Goal: Transaction & Acquisition: Purchase product/service

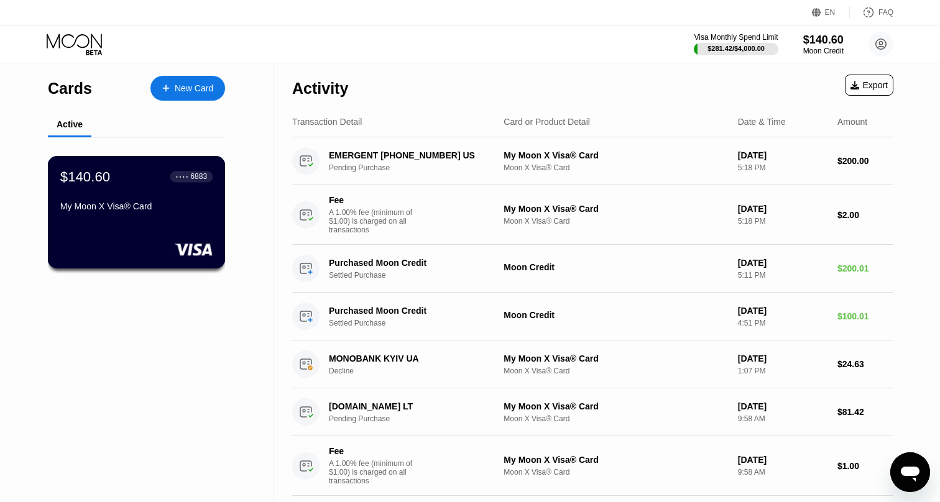
click at [196, 177] on div "6883" at bounding box center [198, 176] width 17 height 9
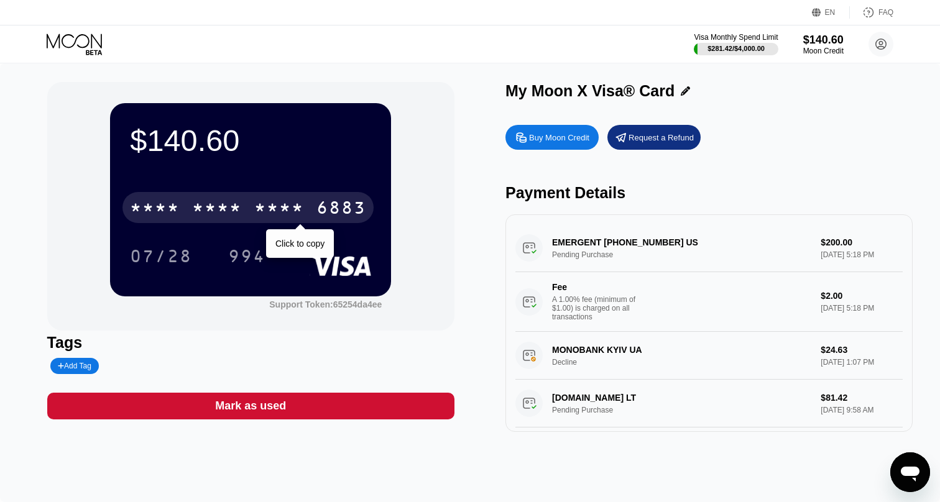
click at [320, 207] on div "6883" at bounding box center [341, 210] width 50 height 20
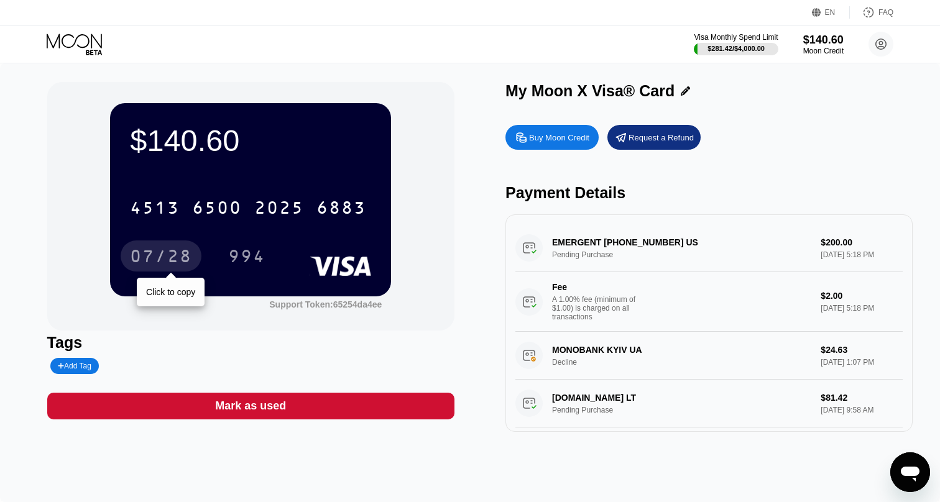
click at [154, 263] on div "07/28" at bounding box center [161, 258] width 62 height 20
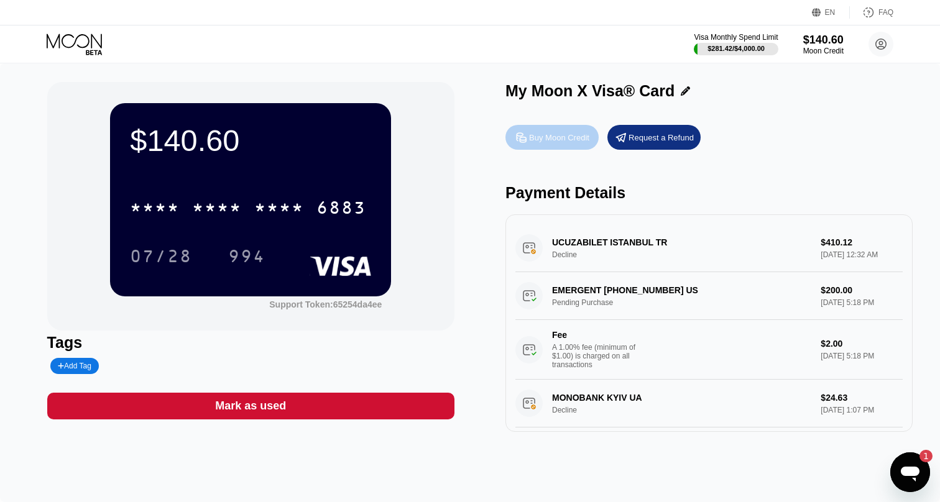
click at [559, 137] on div "Buy Moon Credit" at bounding box center [559, 137] width 60 height 11
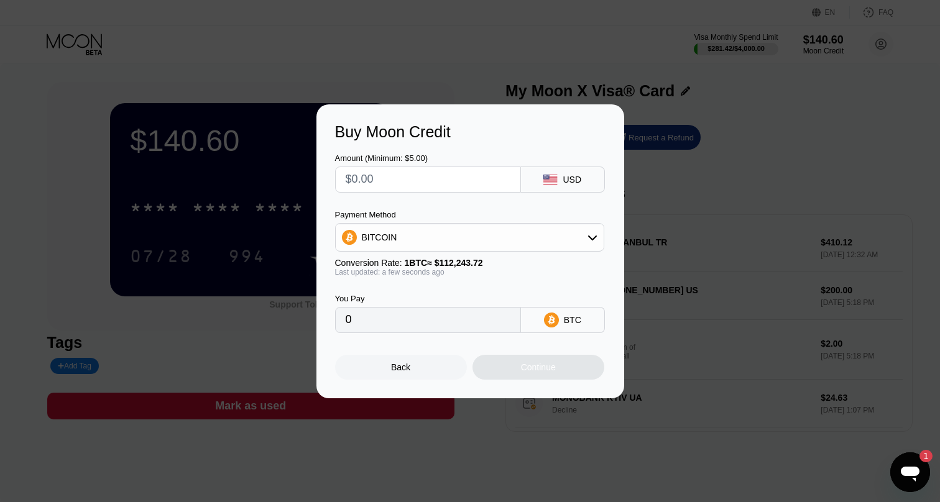
click at [454, 229] on div "BITCOIN" at bounding box center [470, 237] width 268 height 25
click at [409, 298] on span "USDT on TRON" at bounding box center [396, 299] width 63 height 10
type input "0.00"
click at [417, 177] on input "text" at bounding box center [428, 179] width 165 height 25
type input "$4"
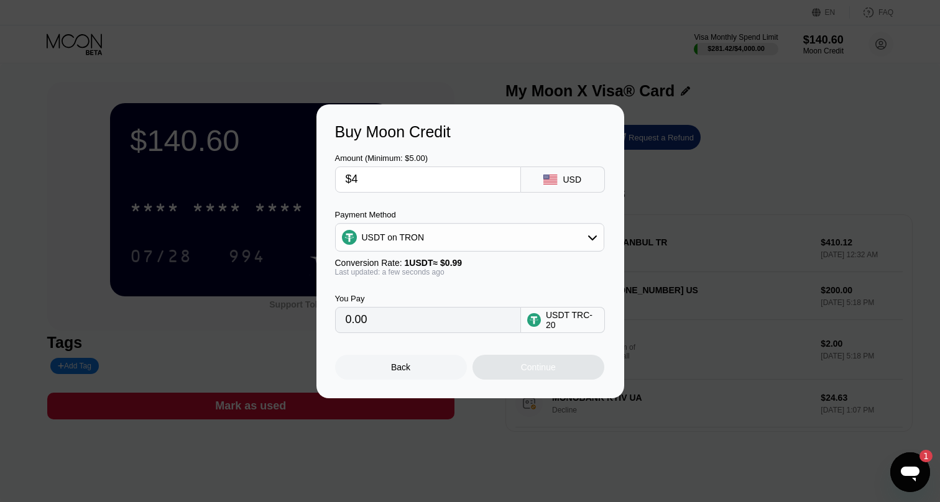
type input "4.04"
type input "$40"
type input "40.40"
type input "$400"
type input "404.04"
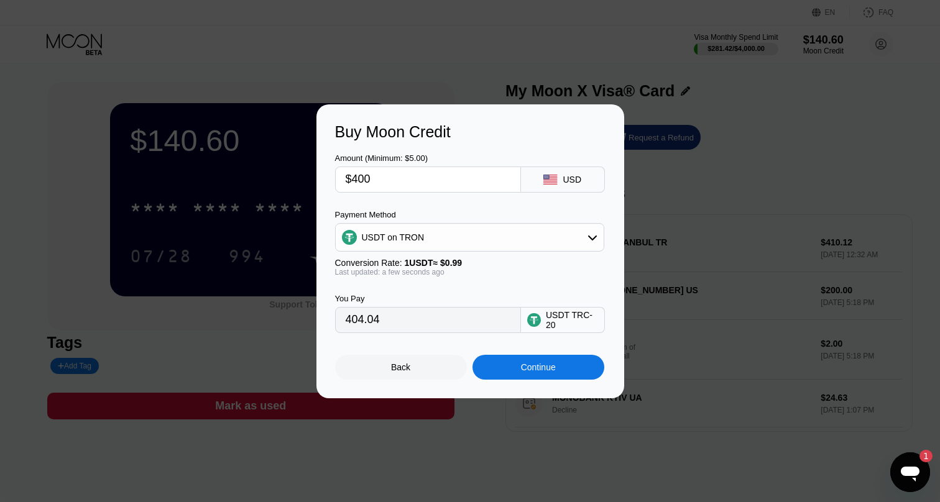
type input "$400"
click at [534, 369] on div "Continue" at bounding box center [538, 367] width 35 height 10
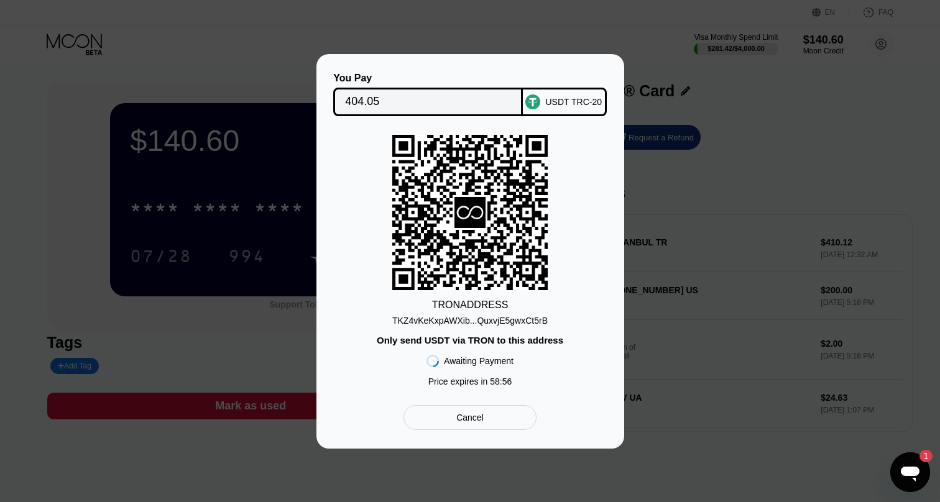
click at [519, 323] on div "TKZ4vKeKxpAWXib...QuxvjE5gwxCt5rB" at bounding box center [469, 321] width 155 height 10
click at [439, 98] on input "404.05" at bounding box center [428, 102] width 166 height 25
click at [909, 474] on icon "Открыть окно обмена сообщениями, 1 непрочитанное сообщение" at bounding box center [910, 474] width 19 height 15
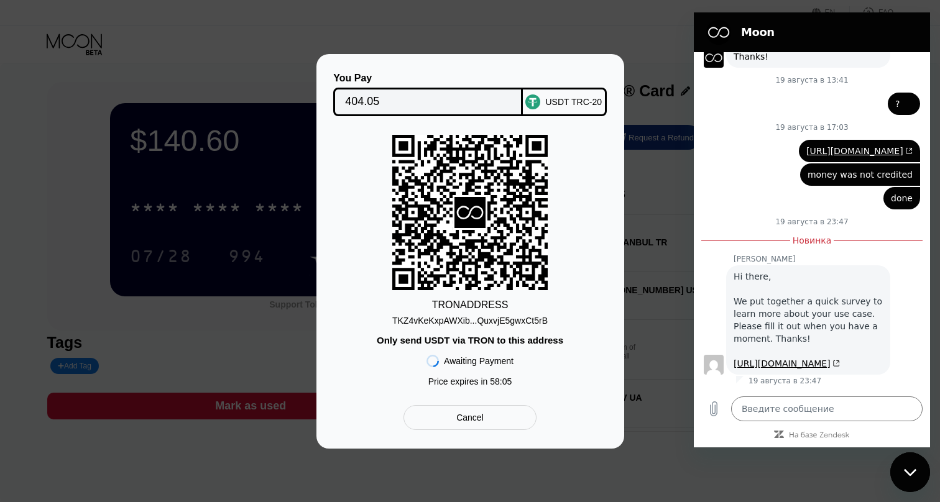
scroll to position [334, 0]
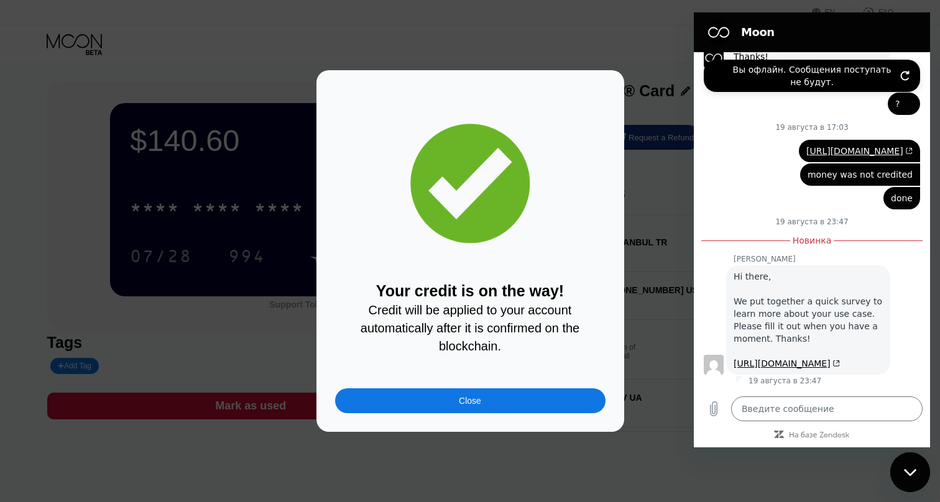
type textarea "x"
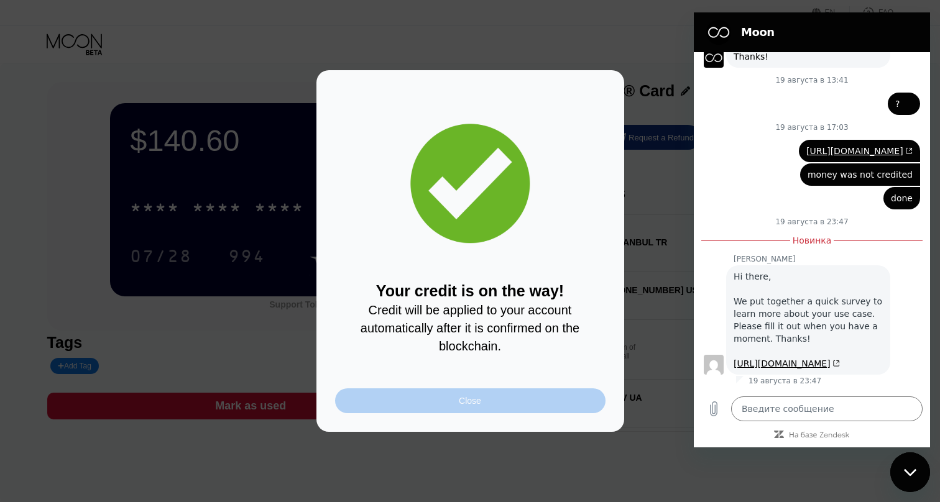
click at [496, 402] on div "Close" at bounding box center [470, 401] width 270 height 25
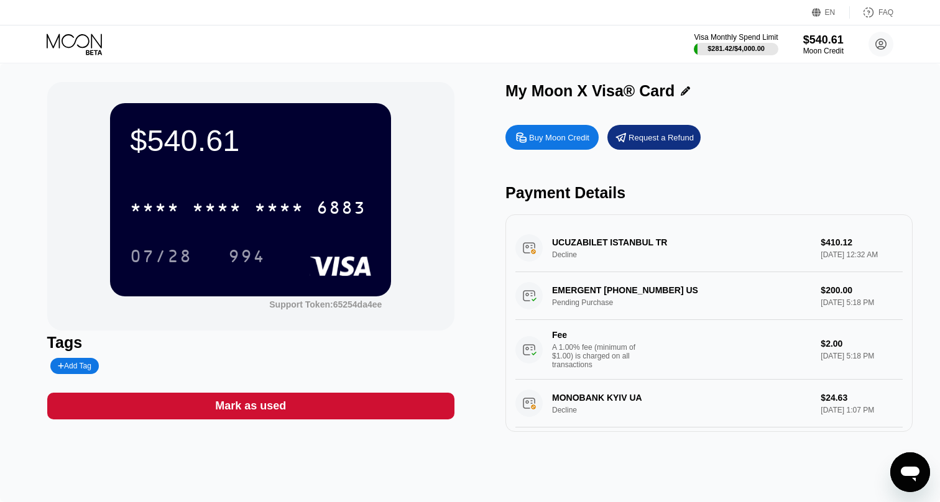
click at [253, 205] on div "* * * * * * * * * * * * 6883" at bounding box center [247, 207] width 251 height 31
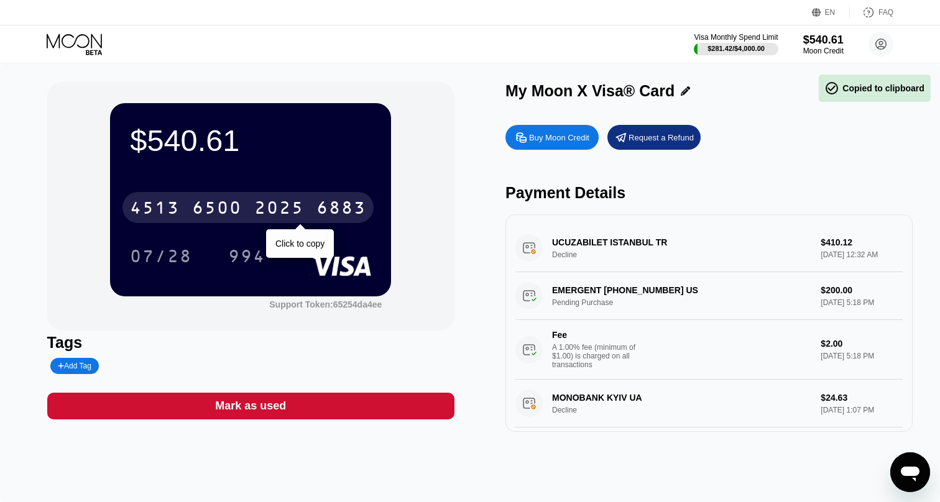
click at [253, 205] on div "4513 6500 2025 6883" at bounding box center [247, 207] width 251 height 31
click at [253, 205] on div "* * * * * * * * * * * * 6883" at bounding box center [247, 207] width 251 height 31
